Goal: Transaction & Acquisition: Purchase product/service

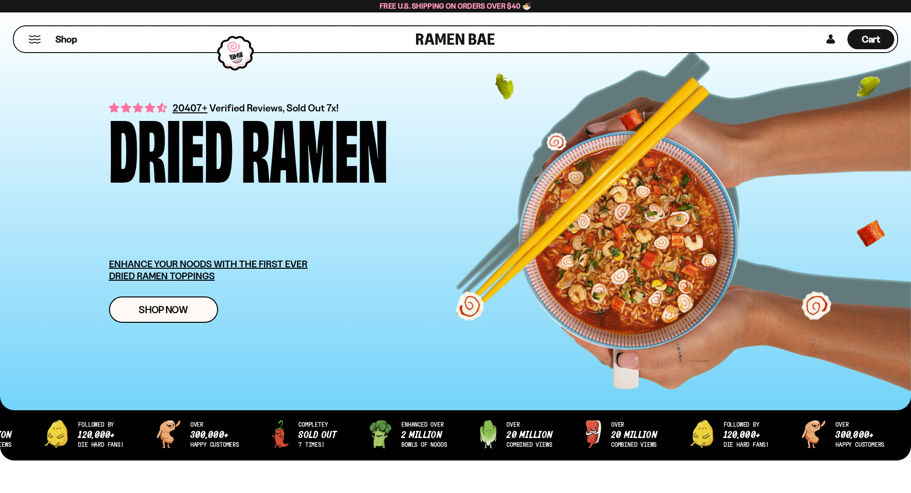
drag, startPoint x: 496, startPoint y: 147, endPoint x: 483, endPoint y: 147, distance: 13.9
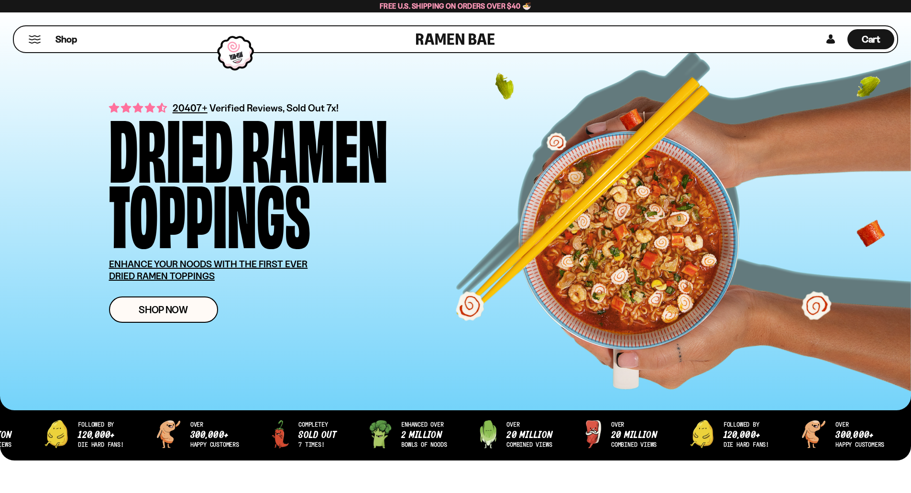
drag, startPoint x: 483, startPoint y: 147, endPoint x: 432, endPoint y: 140, distance: 51.2
click at [432, 140] on div "Dried Ramen Toppings" at bounding box center [300, 178] width 383 height 131
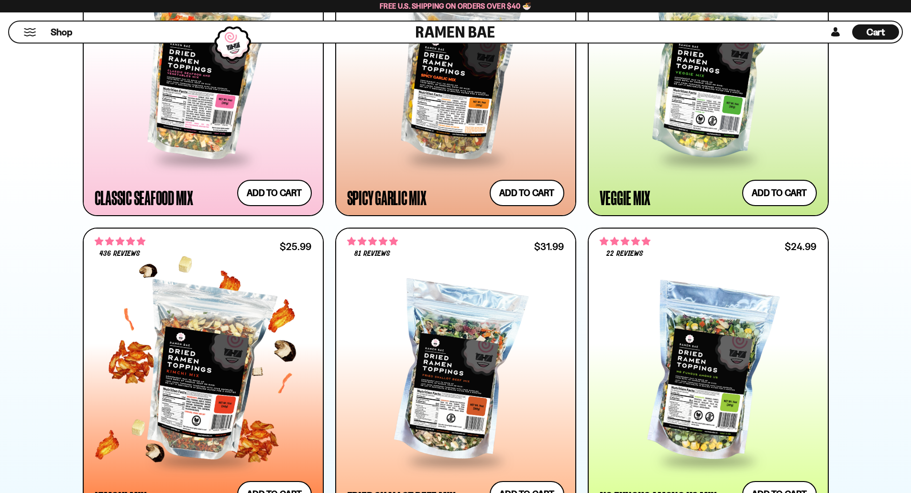
scroll to position [670, 0]
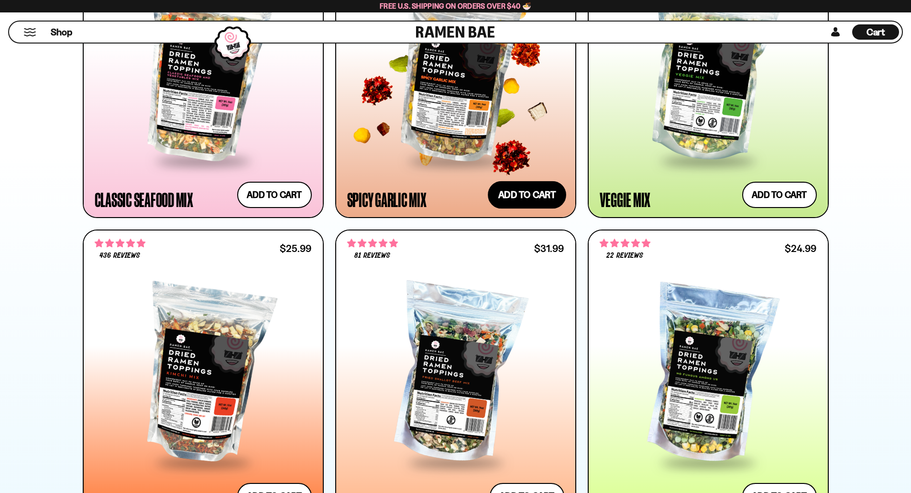
click at [518, 198] on button "Add to cart Add ― Regular price $25.99 Regular price Sale price $25.99 Unit pri…" at bounding box center [527, 195] width 78 height 28
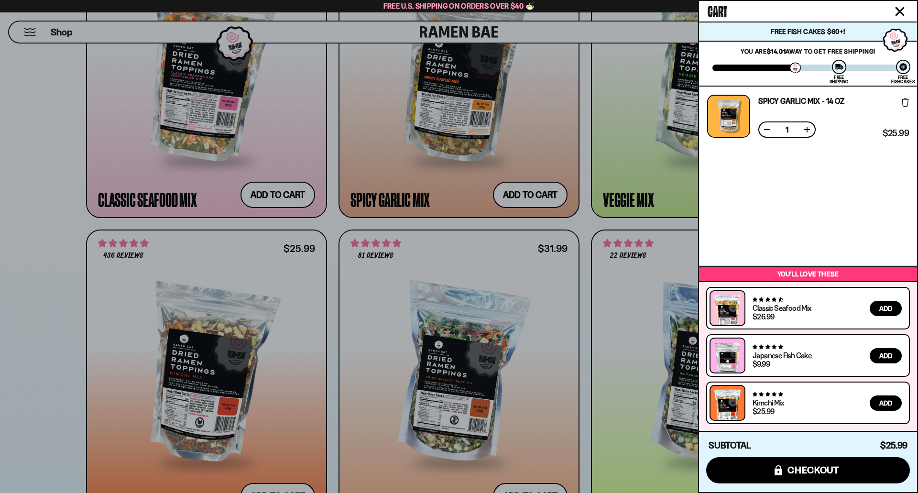
click at [66, 201] on div at bounding box center [459, 246] width 918 height 493
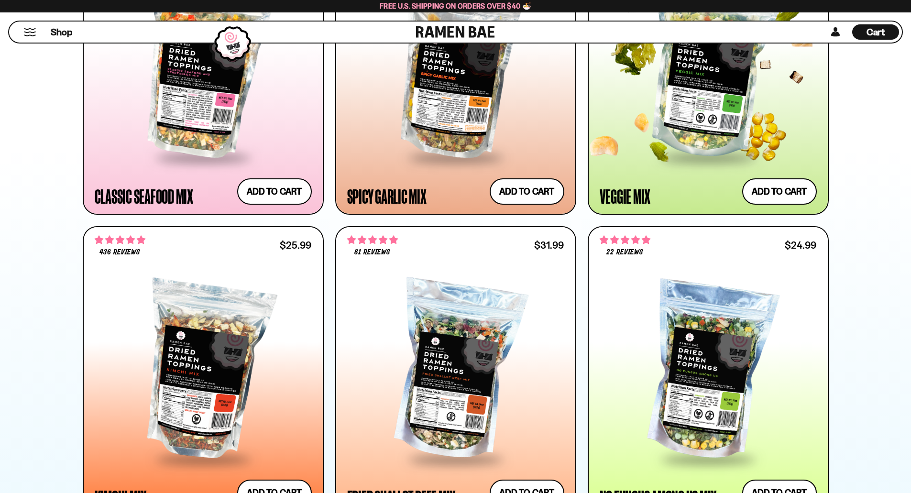
scroll to position [622, 0]
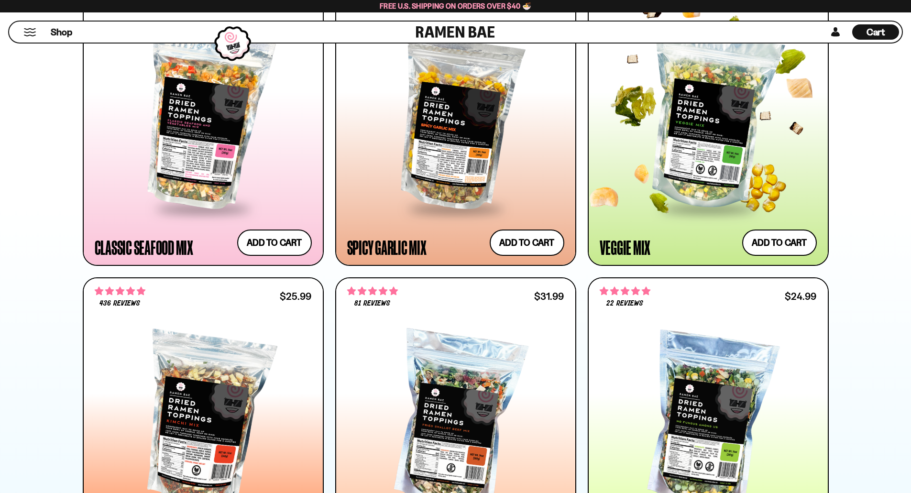
click at [713, 153] on div at bounding box center [708, 120] width 217 height 174
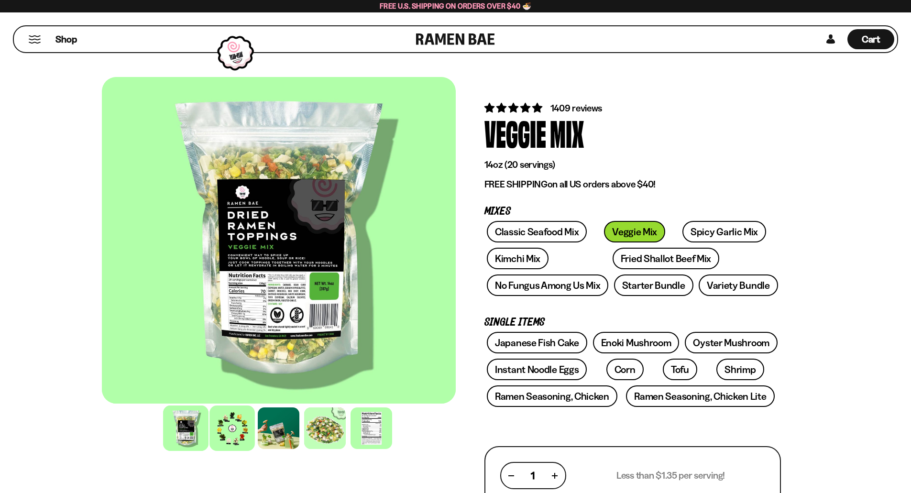
click at [237, 424] on div at bounding box center [231, 428] width 45 height 45
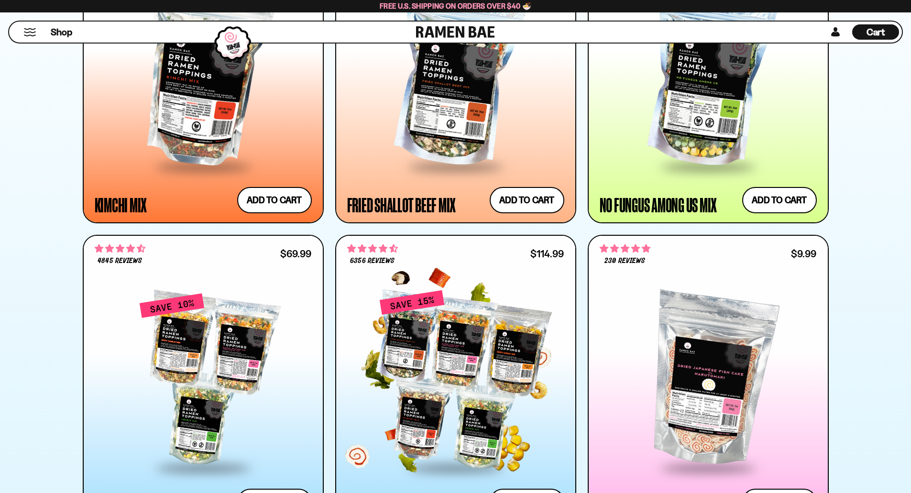
scroll to position [1004, 0]
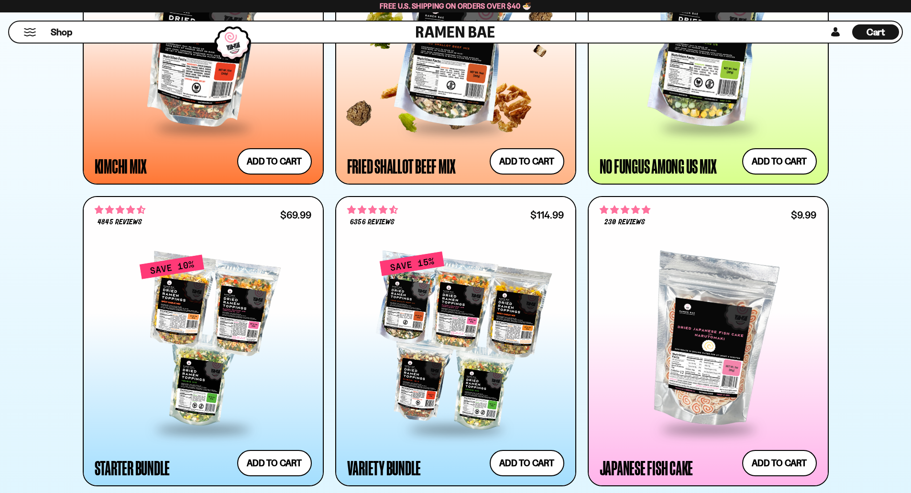
click at [396, 136] on div at bounding box center [455, 36] width 217 height 212
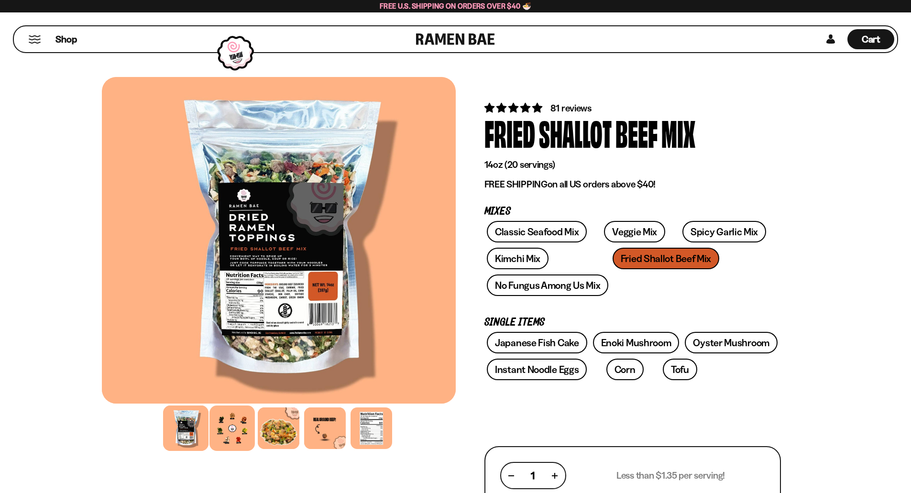
click at [226, 436] on div at bounding box center [231, 428] width 45 height 45
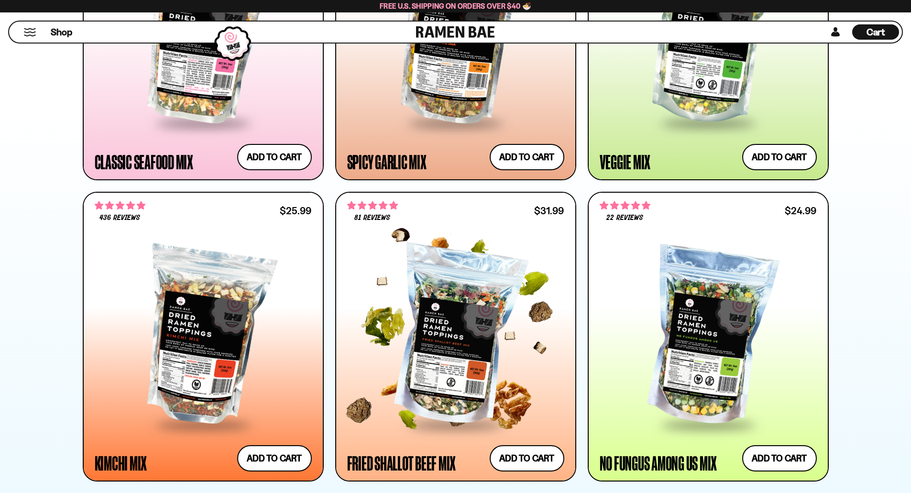
scroll to position [670, 0]
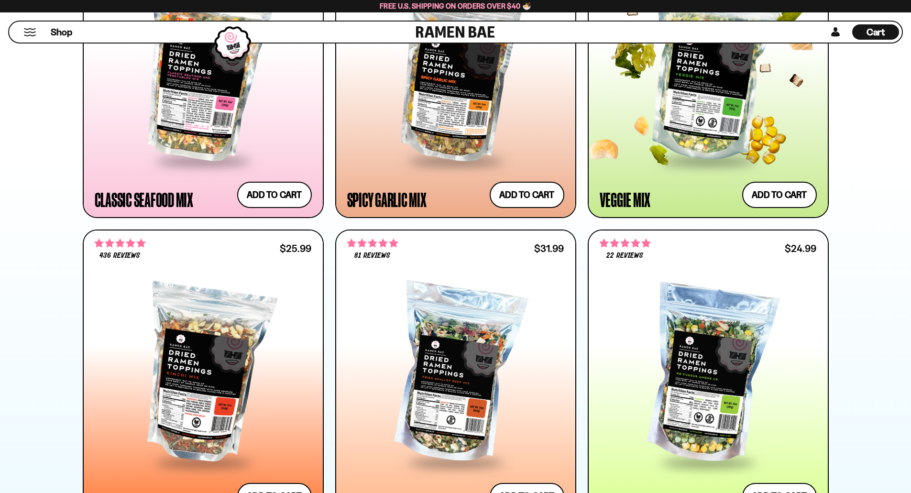
click at [617, 178] on div "**********" at bounding box center [708, 73] width 239 height 288
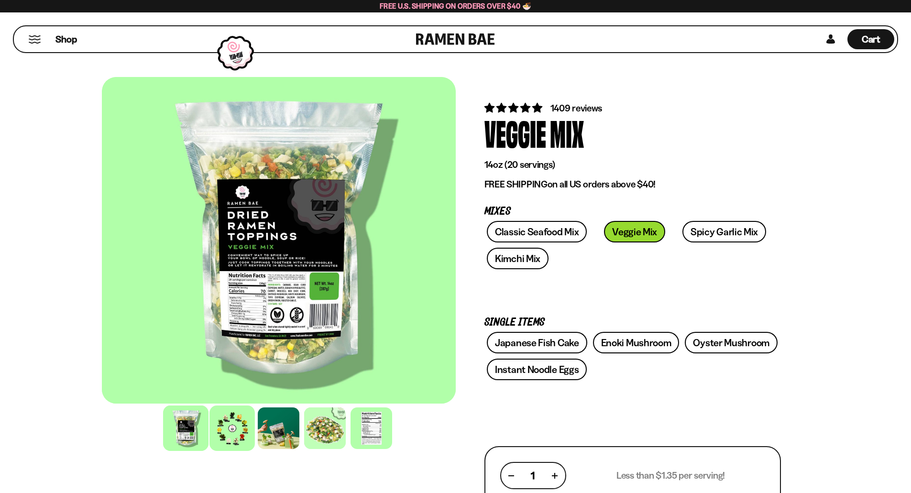
click at [217, 440] on div at bounding box center [231, 428] width 45 height 45
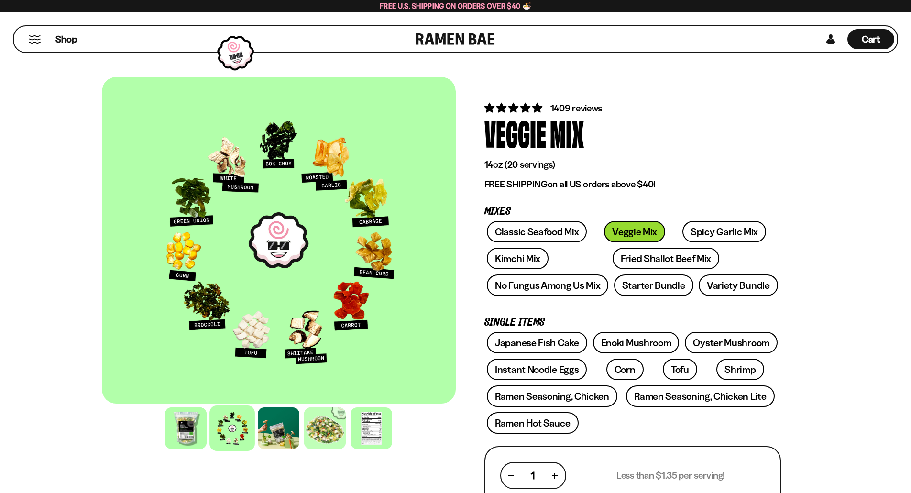
drag, startPoint x: 63, startPoint y: 237, endPoint x: 43, endPoint y: 198, distance: 44.7
drag, startPoint x: 100, startPoint y: 216, endPoint x: 70, endPoint y: 199, distance: 34.2
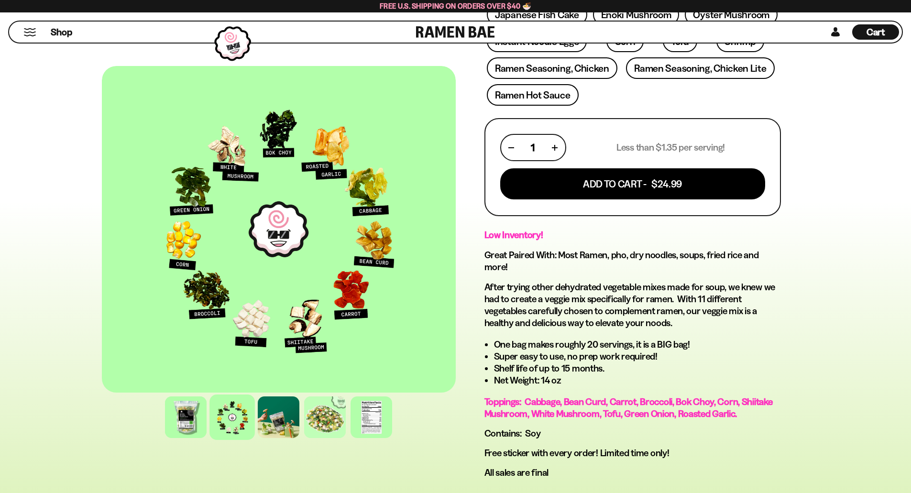
scroll to position [335, 0]
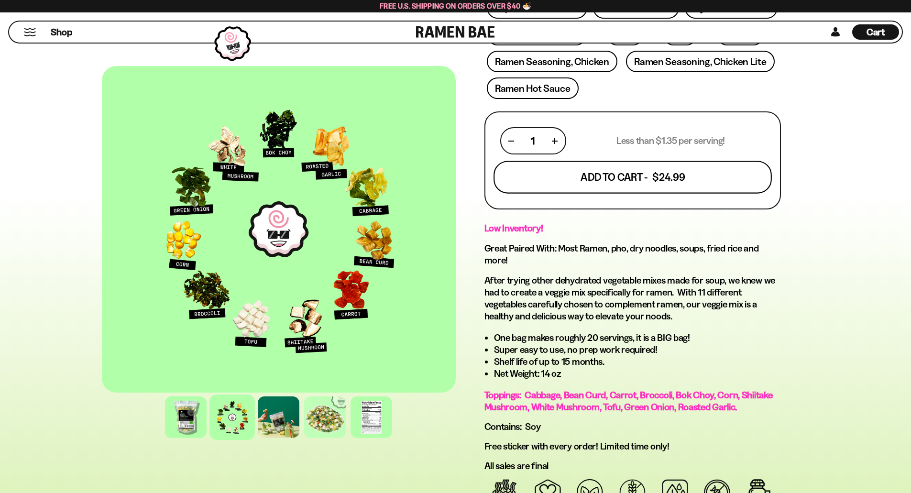
click at [635, 181] on button "Add To Cart - $24.99" at bounding box center [633, 177] width 278 height 33
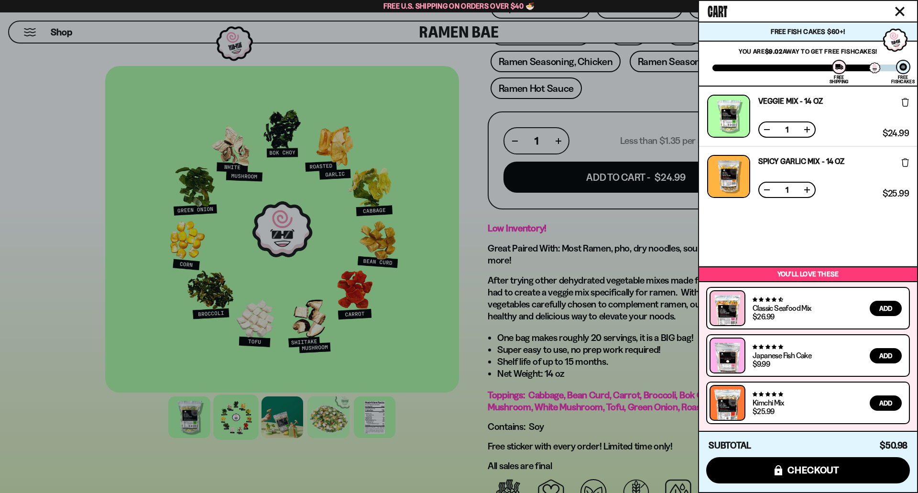
drag, startPoint x: 611, startPoint y: 270, endPoint x: 564, endPoint y: 285, distance: 48.6
click at [564, 285] on div at bounding box center [459, 246] width 918 height 493
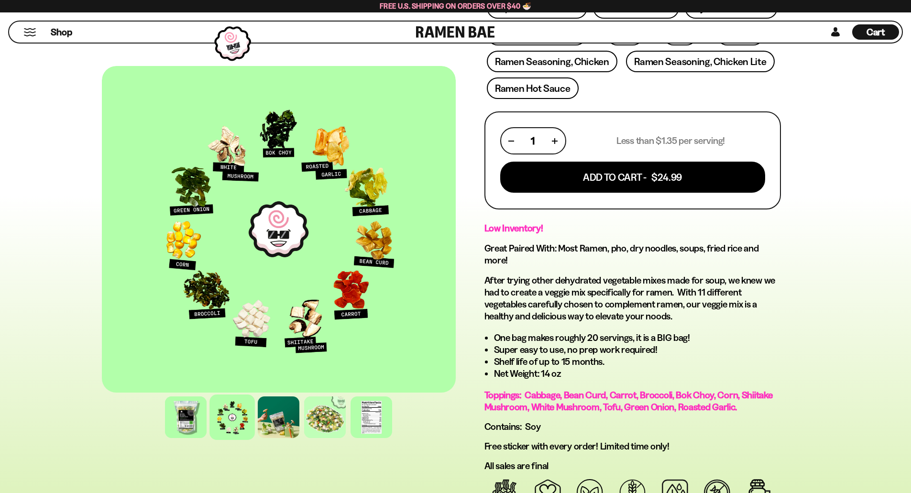
scroll to position [383, 0]
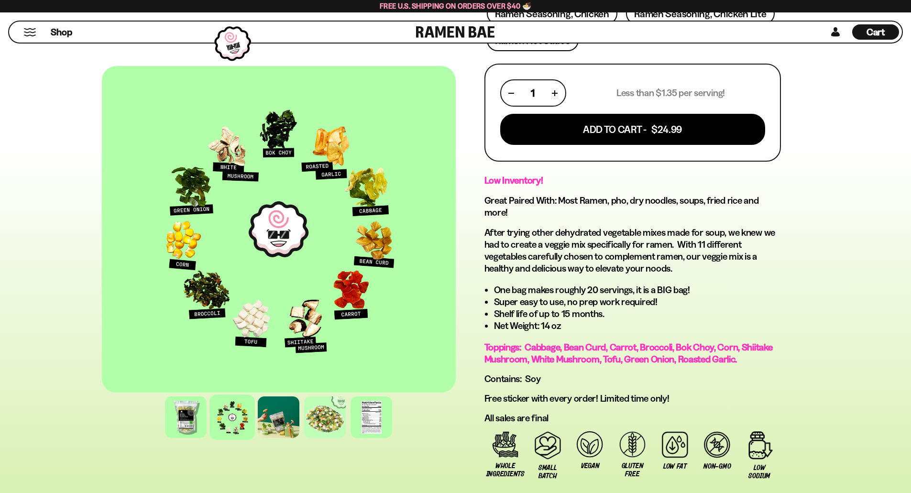
drag, startPoint x: 595, startPoint y: 253, endPoint x: 565, endPoint y: 242, distance: 32.0
click at [565, 242] on p "After trying other dehydrated vegetable mixes made for soup, we knew we had to …" at bounding box center [633, 251] width 297 height 48
